Goal: Communication & Community: Answer question/provide support

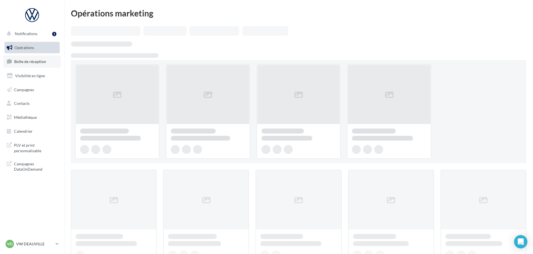
click at [23, 63] on span "Boîte de réception" at bounding box center [30, 61] width 32 height 5
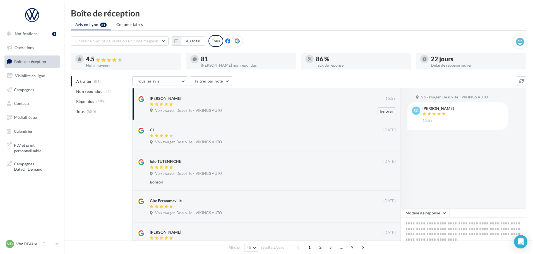
click at [190, 113] on span "Volkswagen Deauville - VIKINGS AUTO" at bounding box center [188, 110] width 67 height 5
click at [441, 213] on button "Modèle de réponse" at bounding box center [425, 212] width 49 height 9
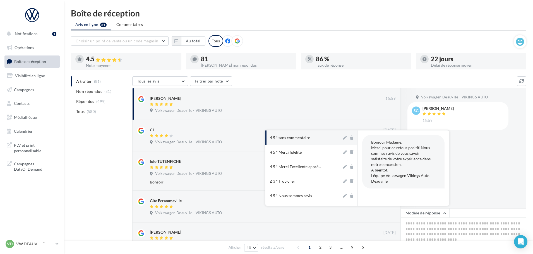
click at [318, 143] on button "4 5 * sans commentaire" at bounding box center [303, 138] width 76 height 15
type textarea "**********"
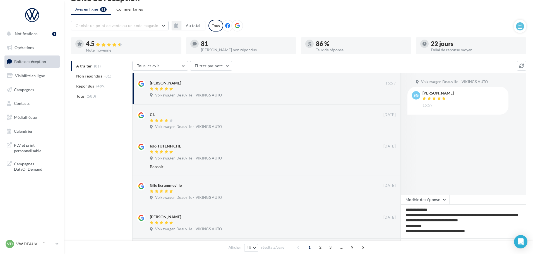
scroll to position [28, 0]
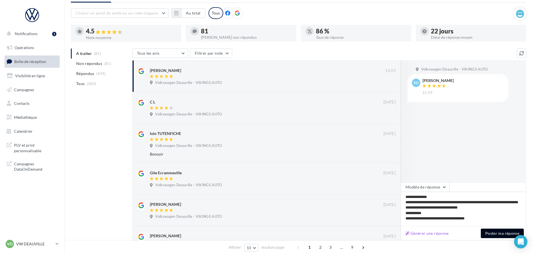
click at [489, 234] on button "Poster ma réponse" at bounding box center [502, 233] width 43 height 9
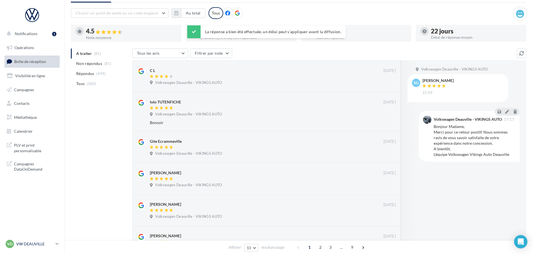
click at [40, 243] on p "VW DEAUVILLE" at bounding box center [34, 244] width 37 height 6
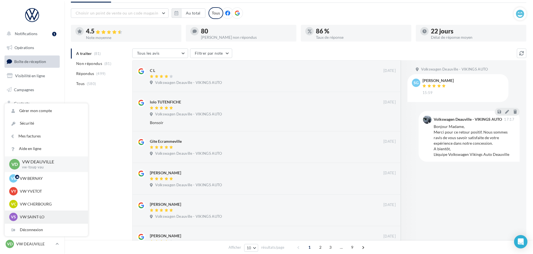
click at [40, 218] on p "VW SAINT-LO" at bounding box center [50, 217] width 61 height 6
